Goal: Information Seeking & Learning: Learn about a topic

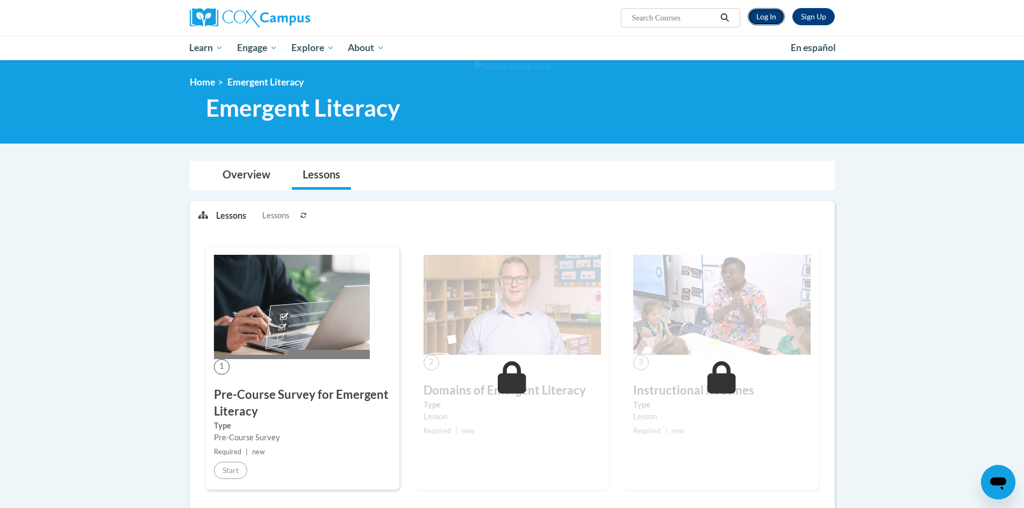
click at [765, 13] on link "Log In" at bounding box center [766, 16] width 37 height 17
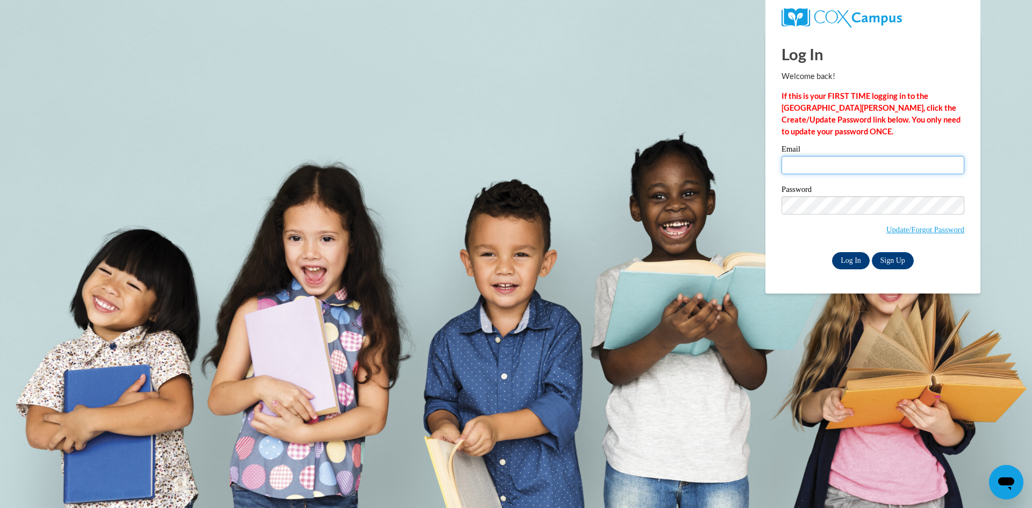
type input "kemahsem@sdsm.k12.wi.us"
click at [845, 258] on input "Log In" at bounding box center [851, 260] width 38 height 17
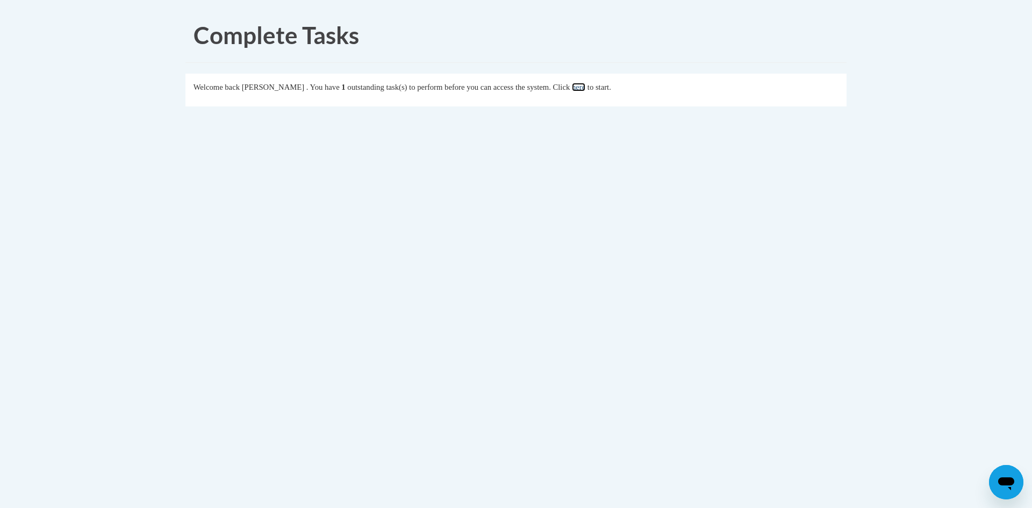
click at [586, 91] on link "here" at bounding box center [578, 87] width 13 height 9
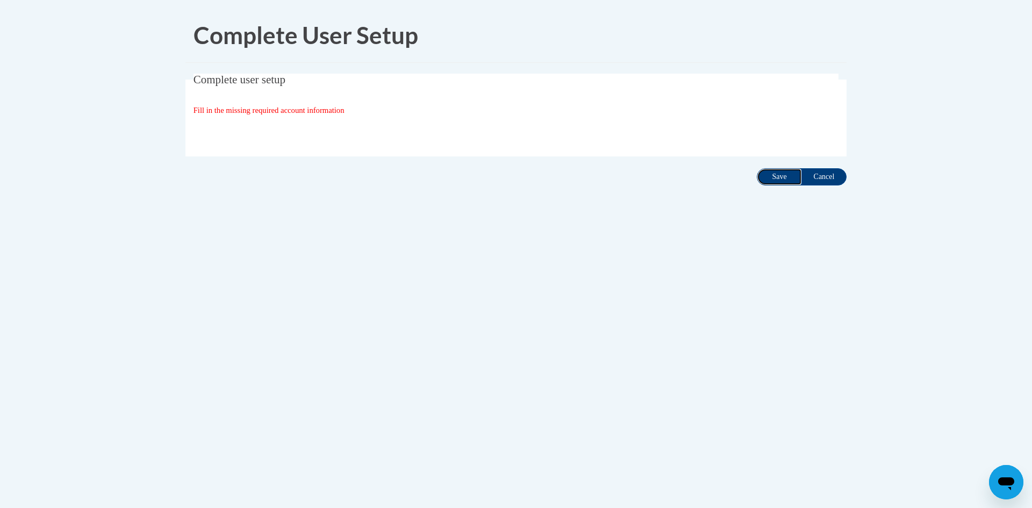
click at [779, 173] on input "Save" at bounding box center [779, 176] width 45 height 17
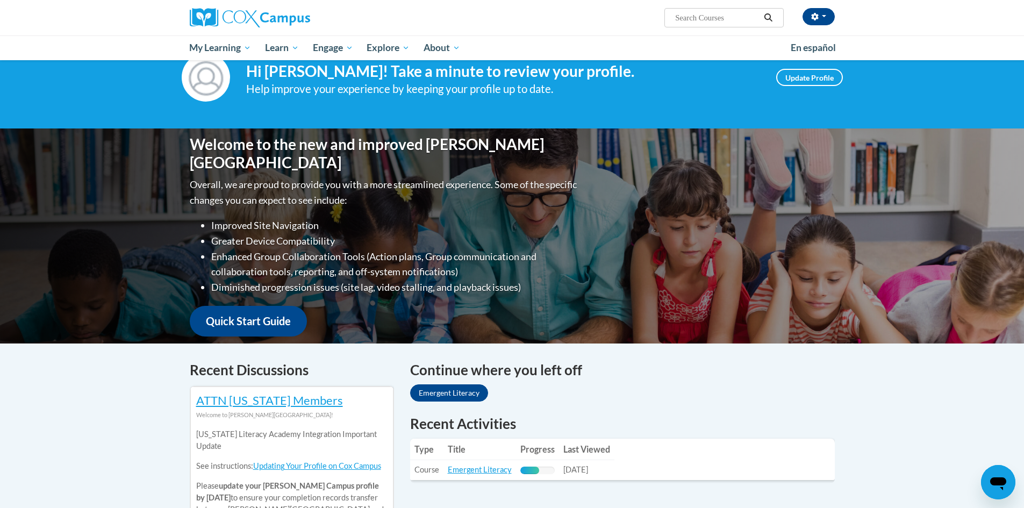
scroll to position [161, 0]
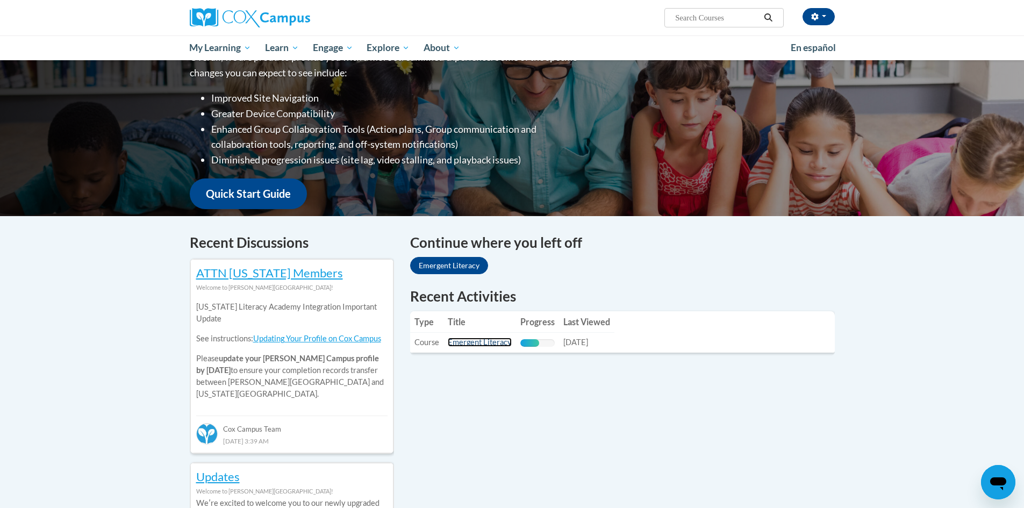
click at [488, 342] on link "Emergent Literacy" at bounding box center [480, 342] width 64 height 9
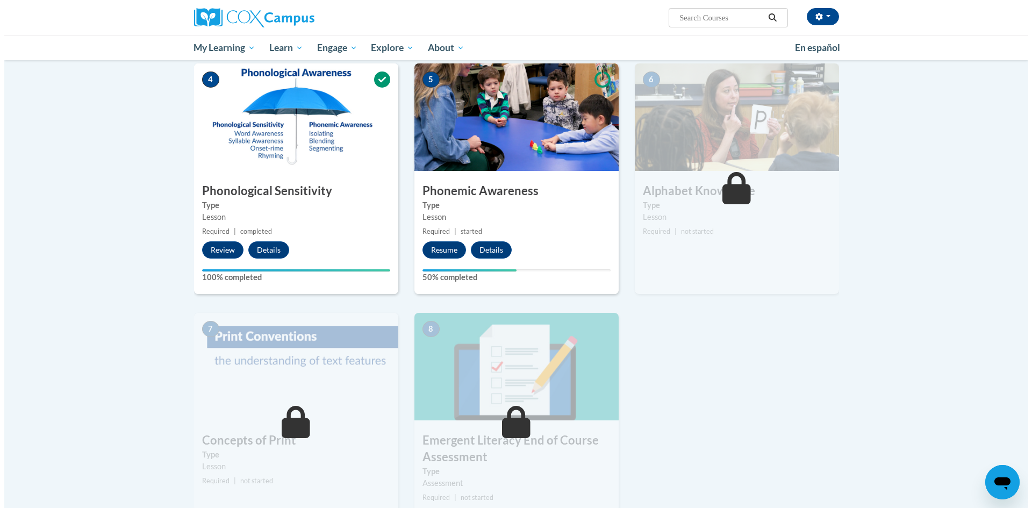
scroll to position [484, 0]
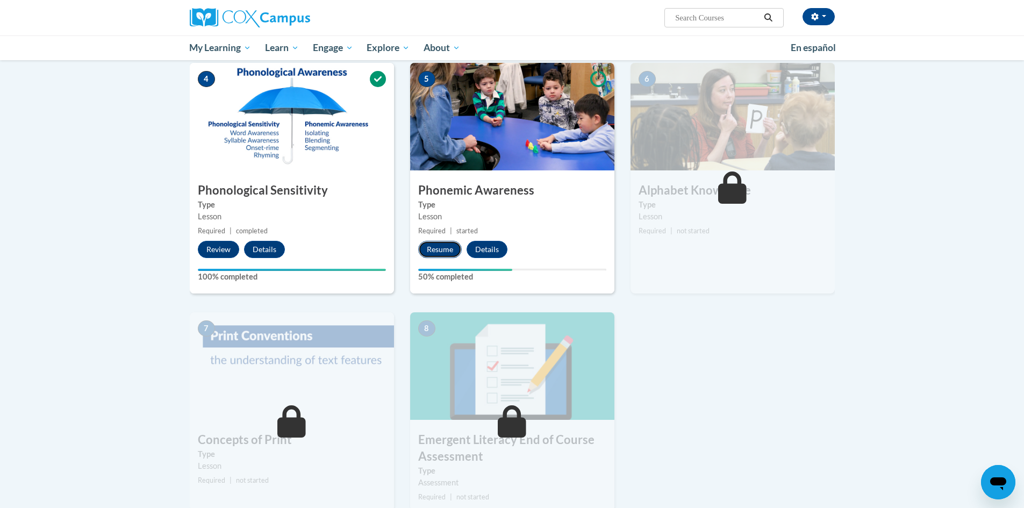
click at [444, 246] on button "Resume" at bounding box center [440, 249] width 44 height 17
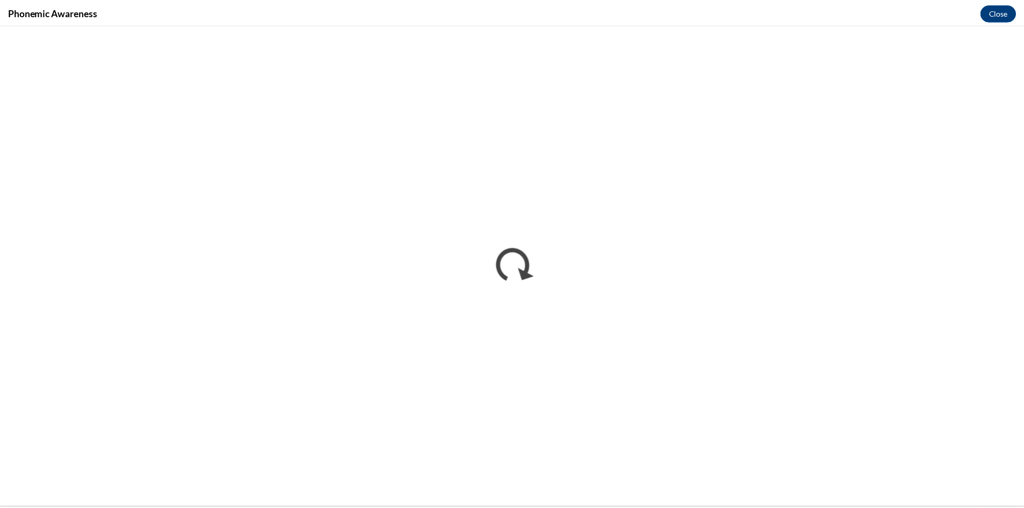
scroll to position [0, 0]
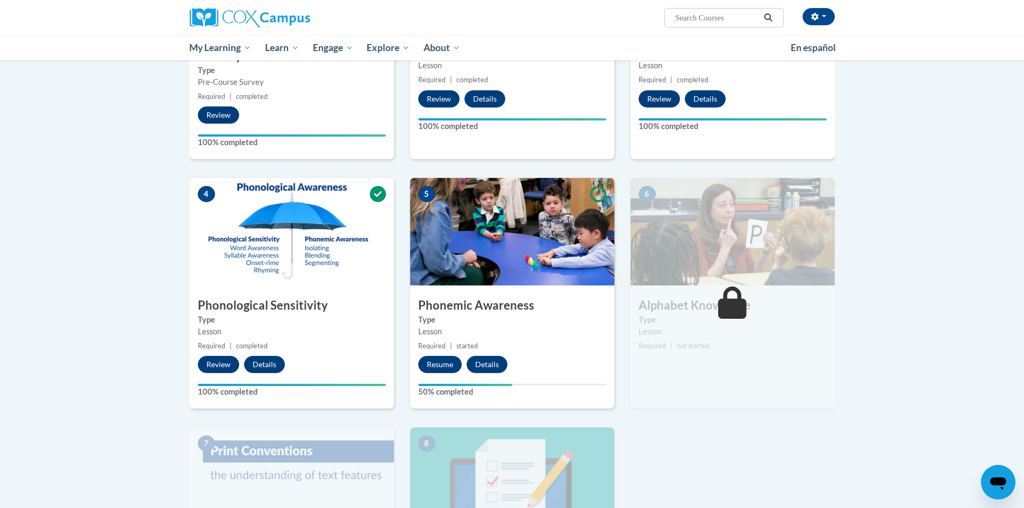
scroll to position [376, 0]
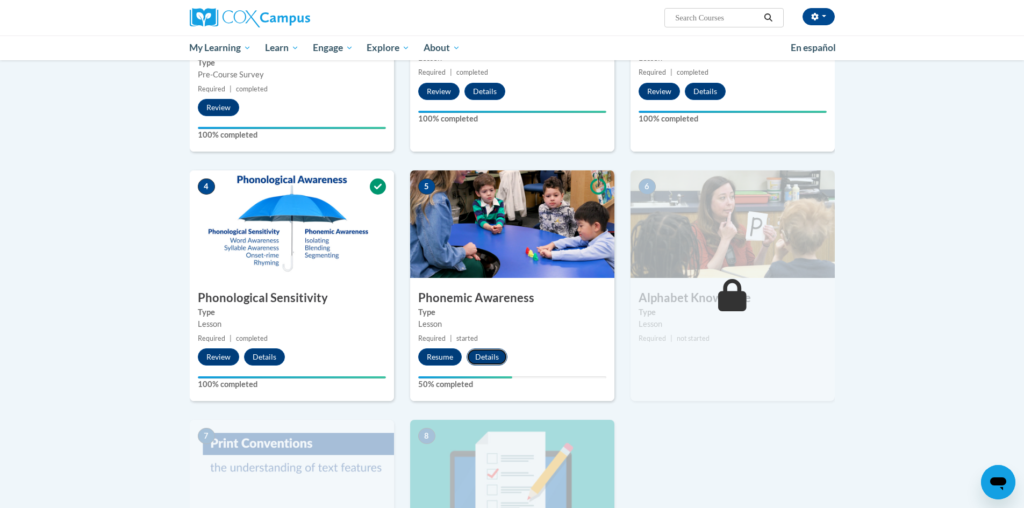
click at [481, 361] on button "Details" at bounding box center [487, 356] width 41 height 17
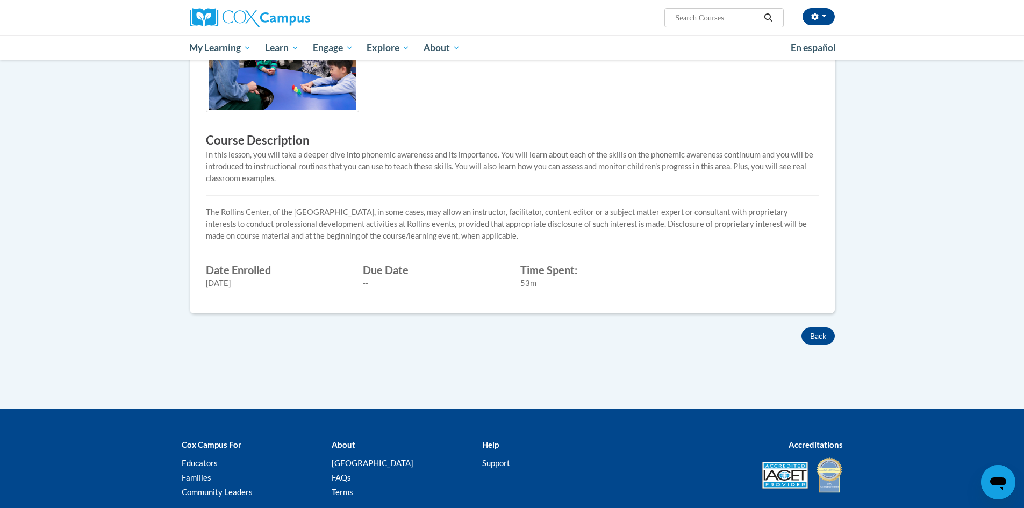
scroll to position [215, 0]
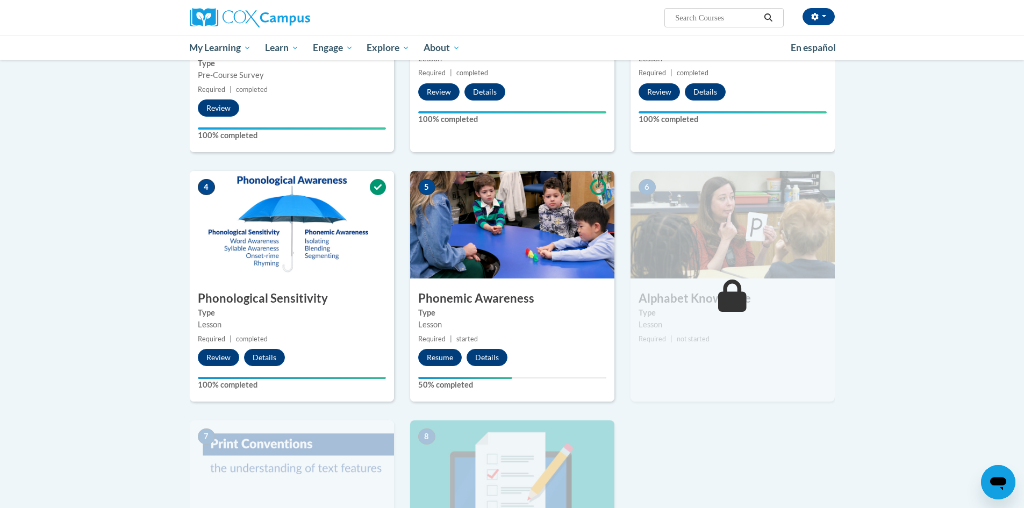
scroll to position [376, 0]
click at [262, 359] on button "Details" at bounding box center [264, 356] width 41 height 17
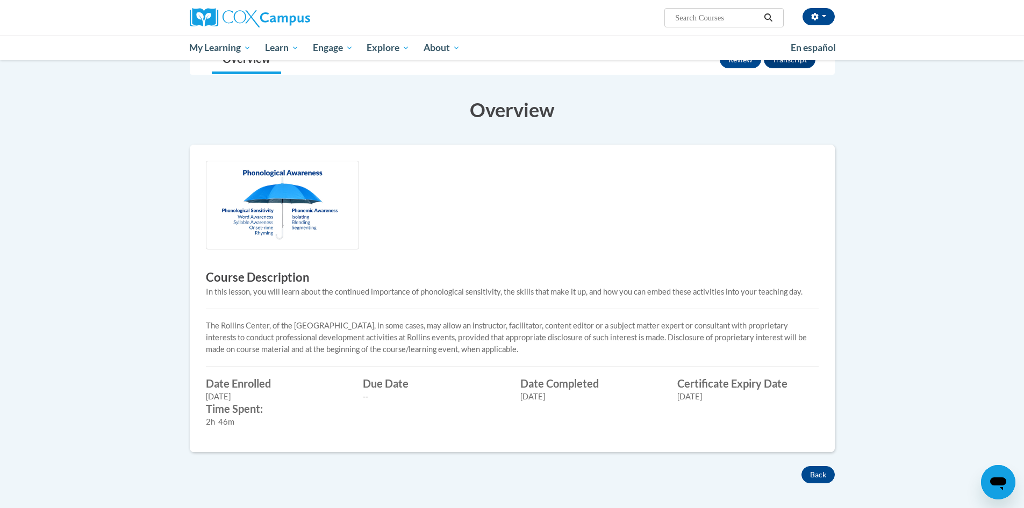
scroll to position [161, 0]
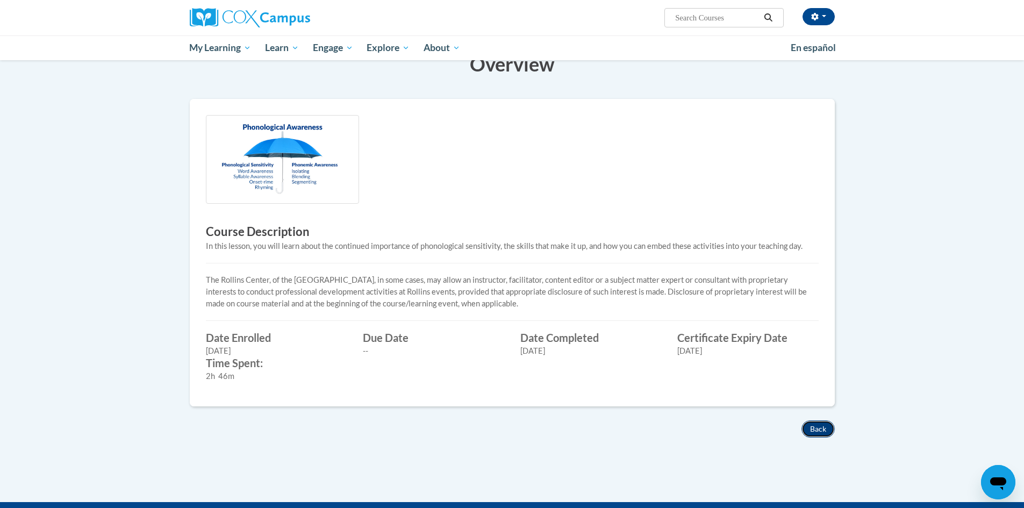
click at [820, 429] on button "Back" at bounding box center [818, 428] width 33 height 17
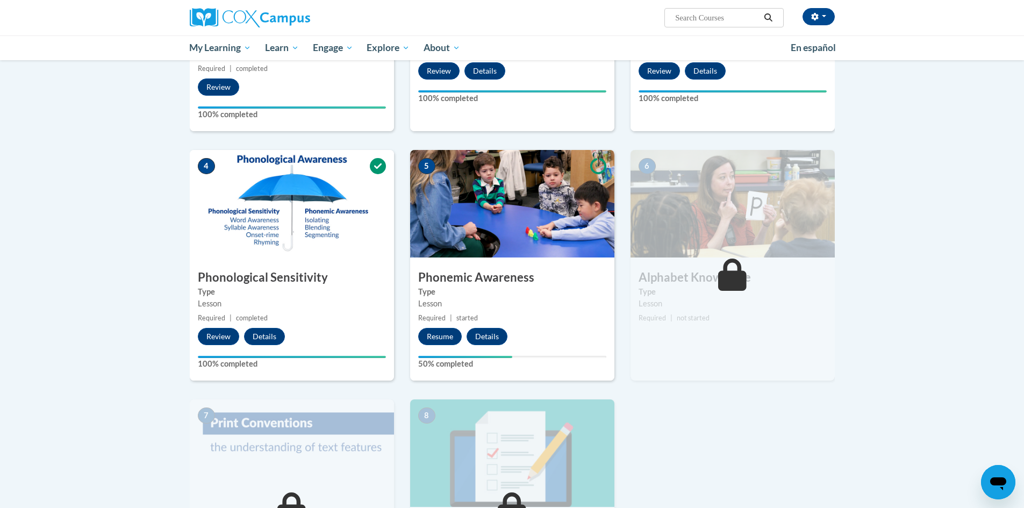
scroll to position [215, 0]
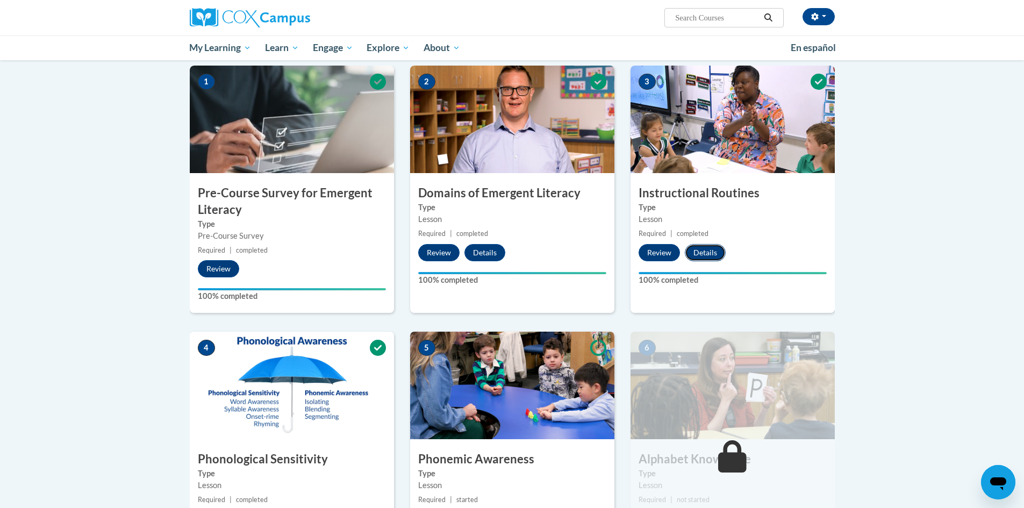
click at [707, 251] on button "Details" at bounding box center [705, 252] width 41 height 17
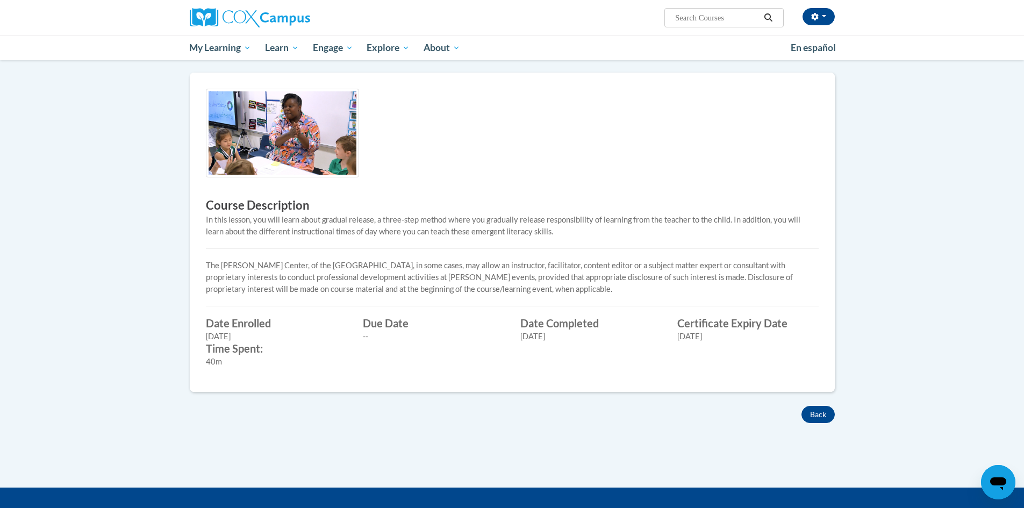
scroll to position [215, 0]
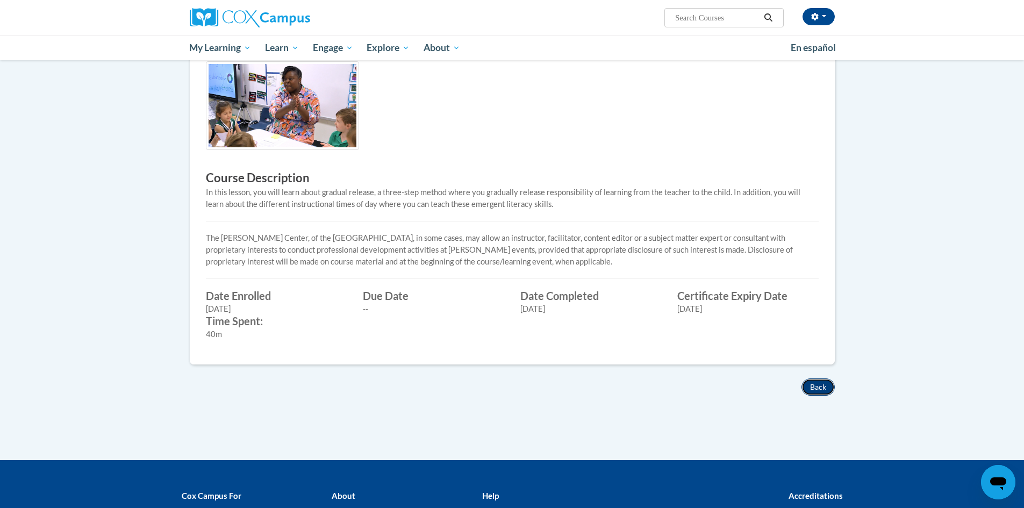
click at [812, 385] on button "Back" at bounding box center [818, 387] width 33 height 17
